Goal: Transaction & Acquisition: Download file/media

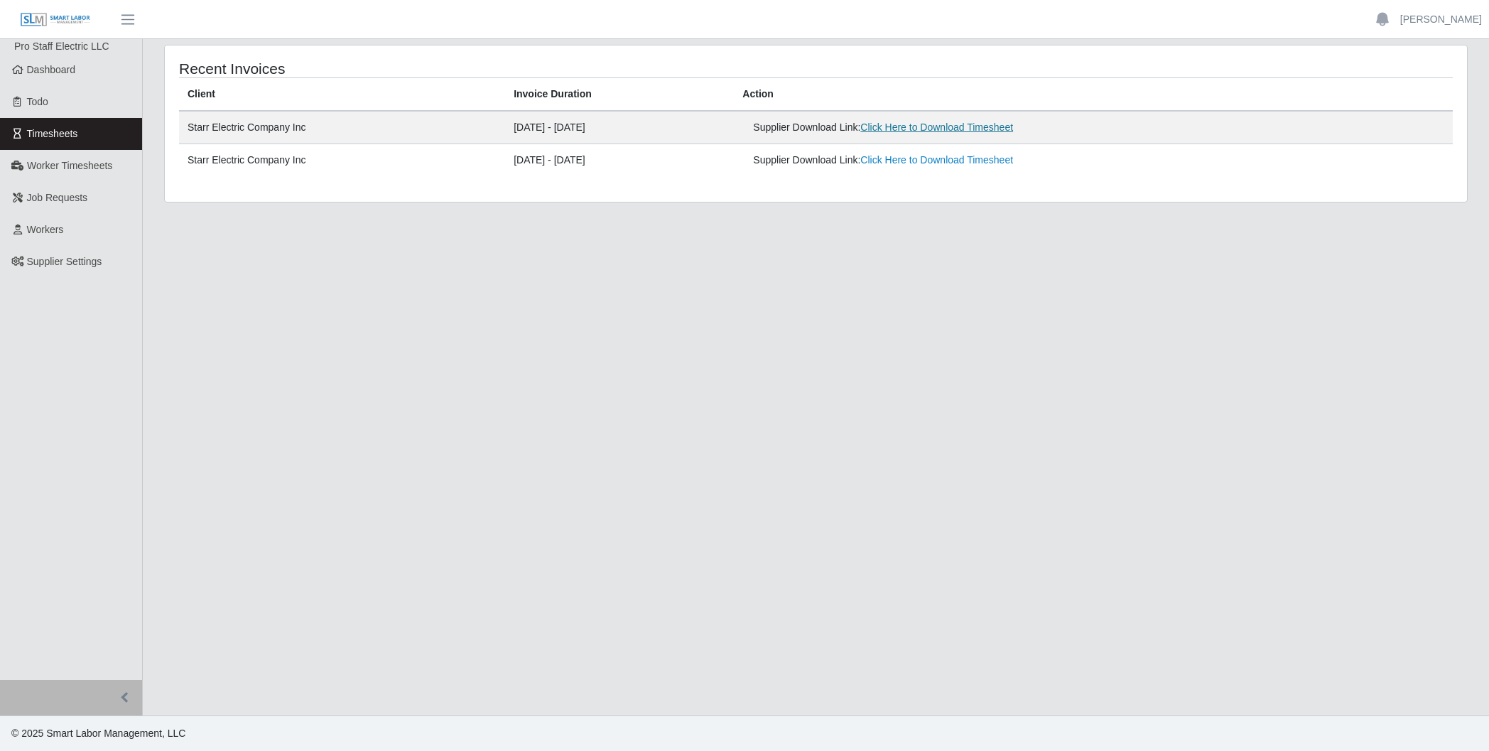
click at [948, 129] on link "Click Here to Download Timesheet" at bounding box center [936, 126] width 153 height 11
drag, startPoint x: 968, startPoint y: 132, endPoint x: 1119, endPoint y: 151, distance: 152.5
click at [969, 132] on link "Click Here to Download Timesheet" at bounding box center [936, 126] width 153 height 11
click at [975, 129] on link "Click Here to Download Timesheet" at bounding box center [936, 126] width 153 height 11
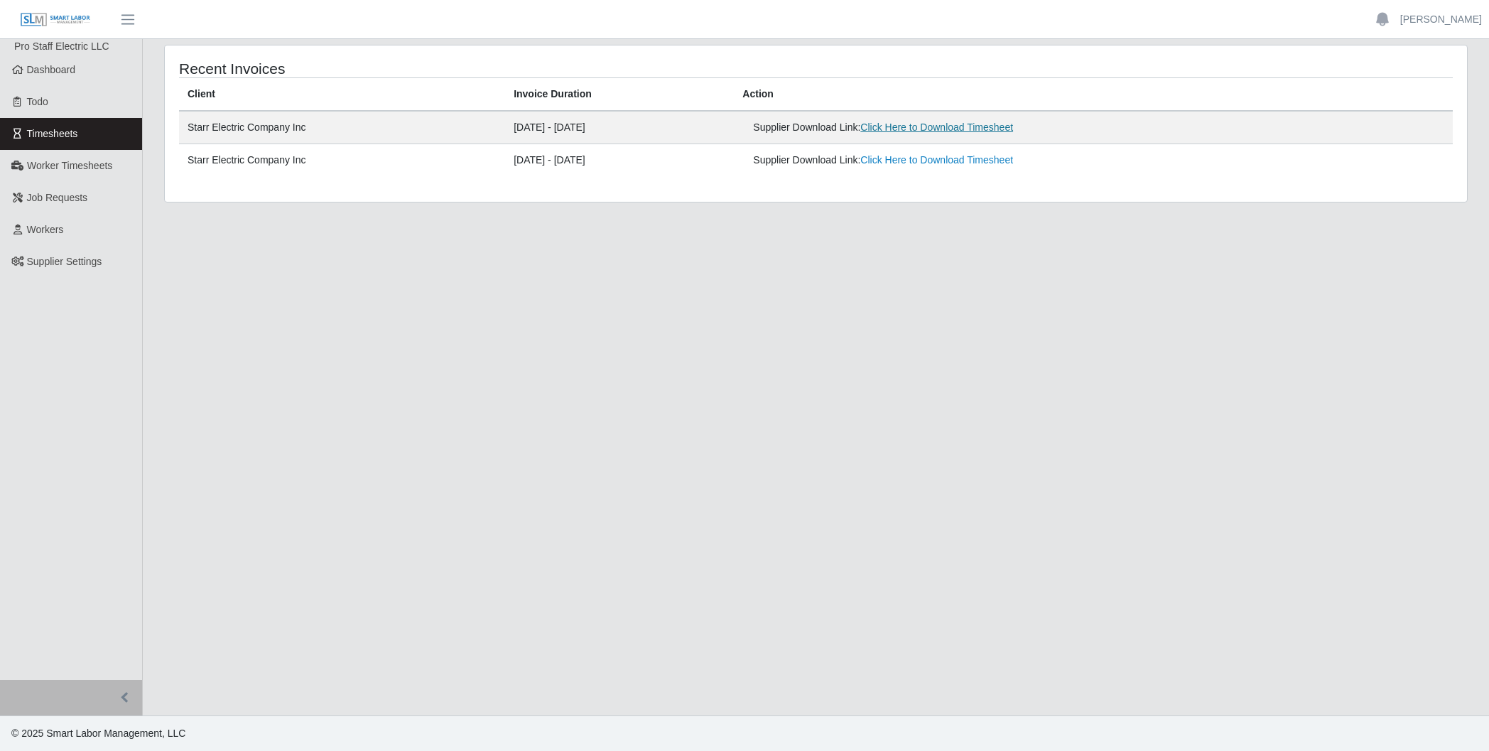
click at [957, 129] on link "Click Here to Download Timesheet" at bounding box center [936, 126] width 153 height 11
click at [986, 126] on link "Click Here to Download Timesheet" at bounding box center [936, 126] width 153 height 11
